Goal: Book appointment/travel/reservation

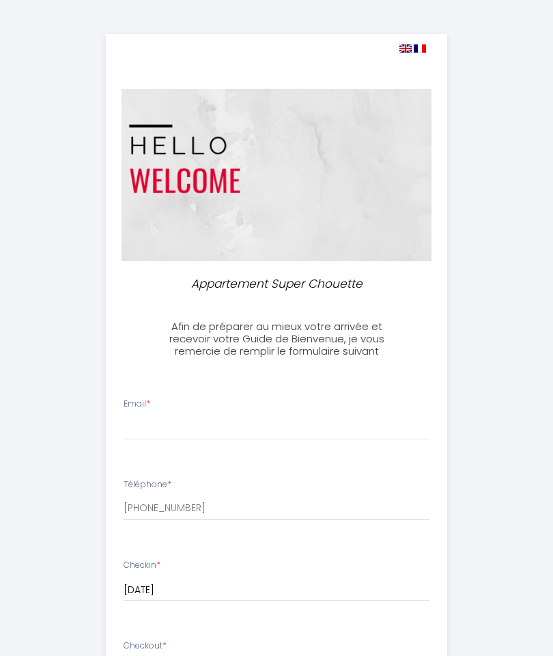
select select
click at [189, 431] on input "Email *" at bounding box center [277, 427] width 306 height 25
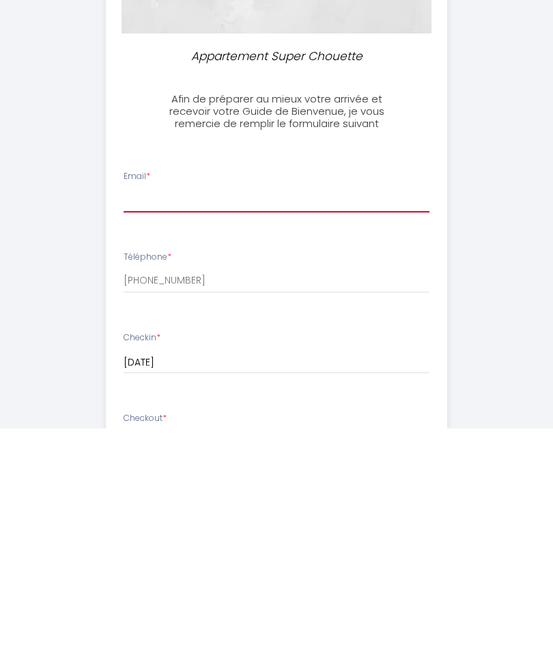
type input "[EMAIL_ADDRESS][DOMAIN_NAME]"
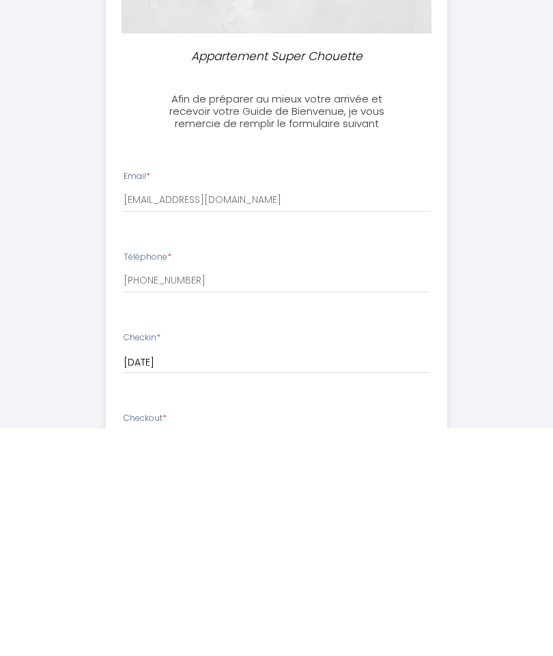
scroll to position [228, 0]
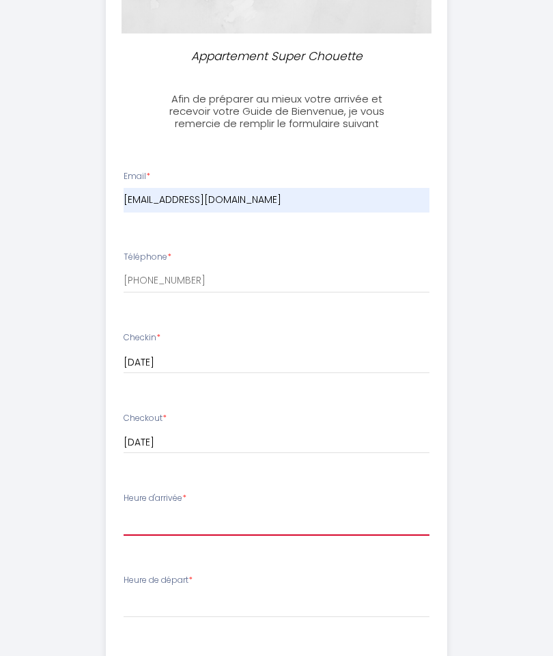
click at [277, 521] on select "16:00 16:30 17:00 17:30 18:00 18:30 19:00 19:30 20:00 20:30 21:00 21:30 22:00 2…" at bounding box center [277, 523] width 306 height 26
select select "16:00"
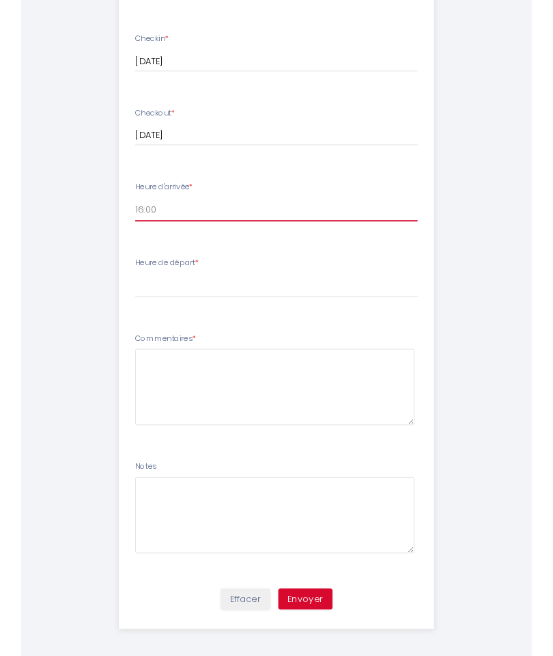
scroll to position [577, 0]
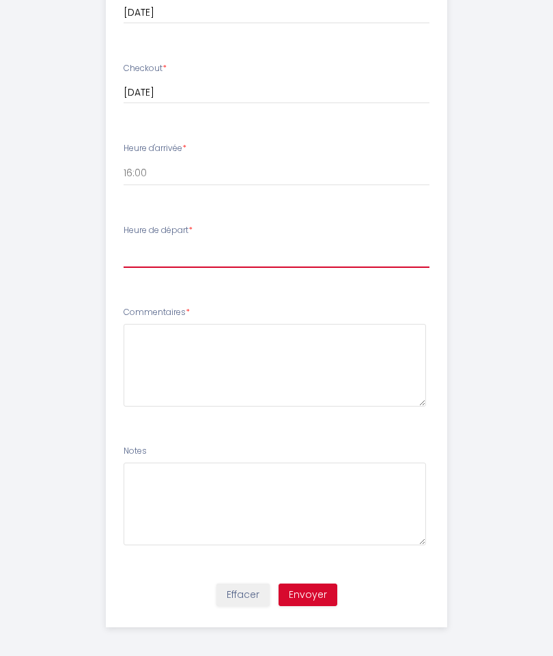
click at [285, 254] on select "00:00 00:30 01:00 01:30 02:00 02:30 03:00 03:30 04:00 04:30 05:00 05:30 06:00 0…" at bounding box center [277, 255] width 306 height 26
click at [266, 261] on select "00:00 00:30 01:00 01:30 02:00 02:30 03:00 03:30 04:00 04:30 05:00 05:30 06:00 0…" at bounding box center [277, 255] width 306 height 26
click at [178, 254] on select "00:00 00:30 01:00 01:30 02:00 02:30 03:00 03:30 04:00 04:30 05:00 05:30 06:00 0…" at bounding box center [277, 255] width 306 height 26
select select "10:30"
click at [166, 252] on select "00:00 00:30 01:00 01:30 02:00 02:30 03:00 03:30 04:00 04:30 05:00 05:30 06:00 0…" at bounding box center [277, 255] width 306 height 26
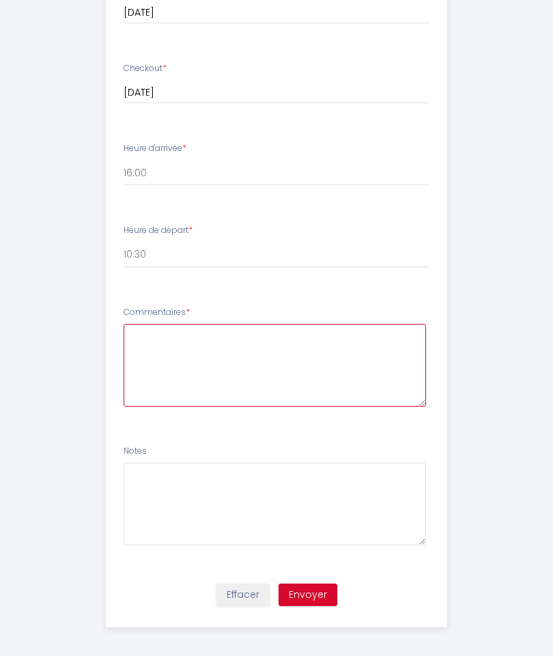
click at [333, 364] on textarea at bounding box center [275, 365] width 303 height 83
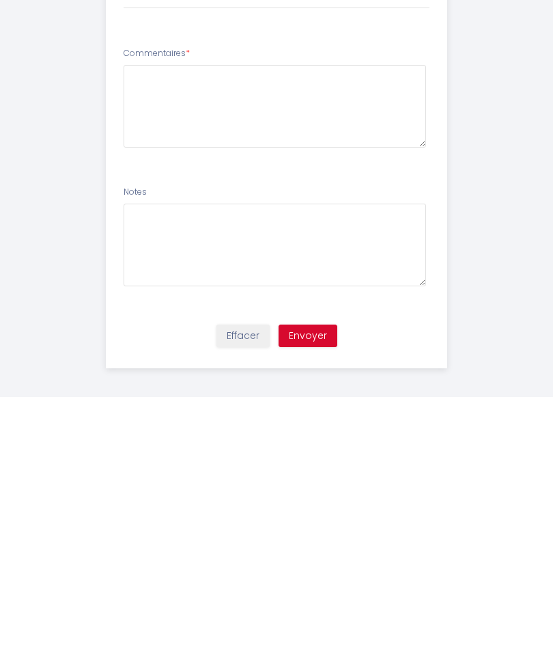
click at [323, 584] on button "Envoyer" at bounding box center [308, 595] width 59 height 23
